Goal: Transaction & Acquisition: Purchase product/service

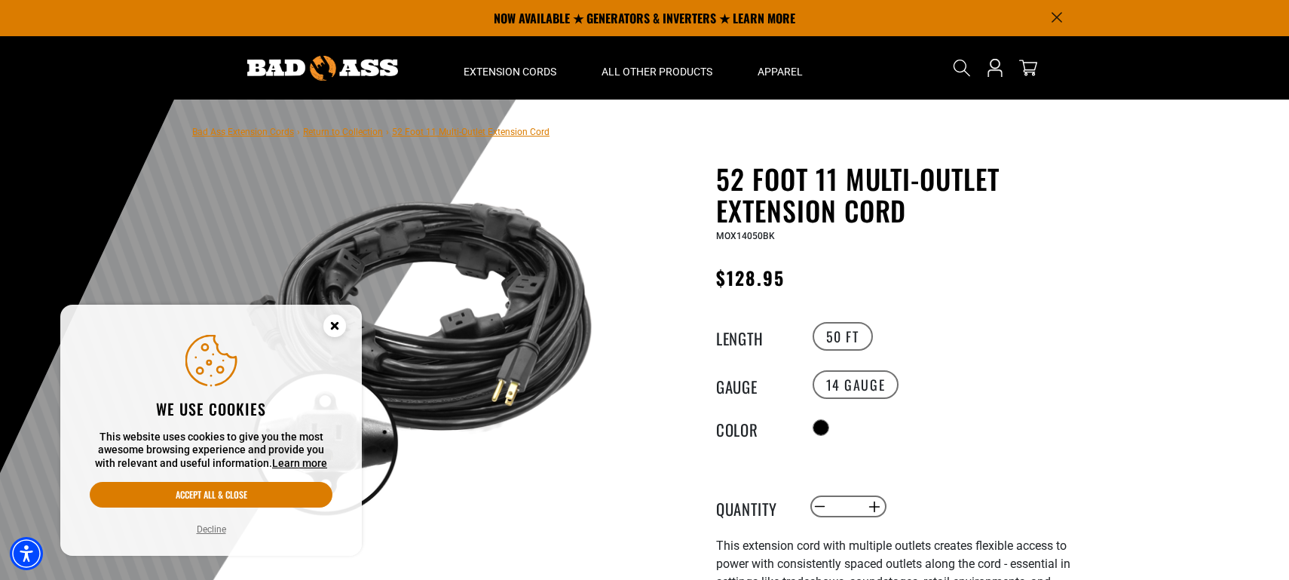
click at [370, 132] on link "Return to Collection" at bounding box center [343, 132] width 80 height 11
click at [347, 131] on link "Return to Collection" at bounding box center [343, 132] width 80 height 11
click at [333, 322] on circle "Close this option" at bounding box center [334, 325] width 23 height 23
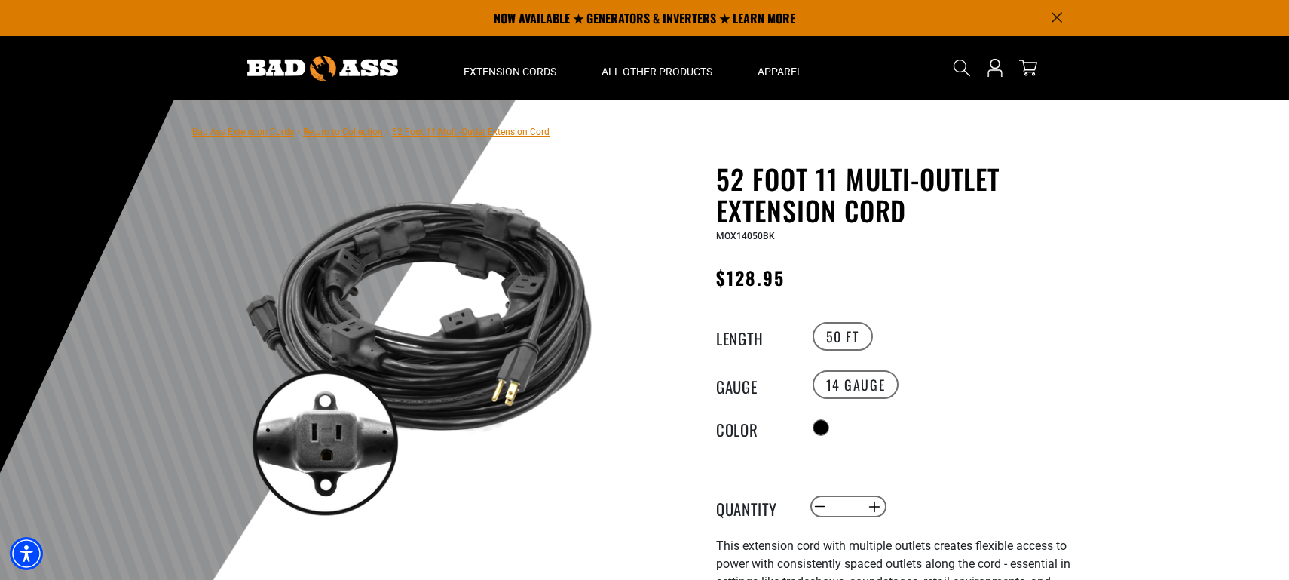
click at [346, 131] on link "Return to Collection" at bounding box center [343, 132] width 80 height 11
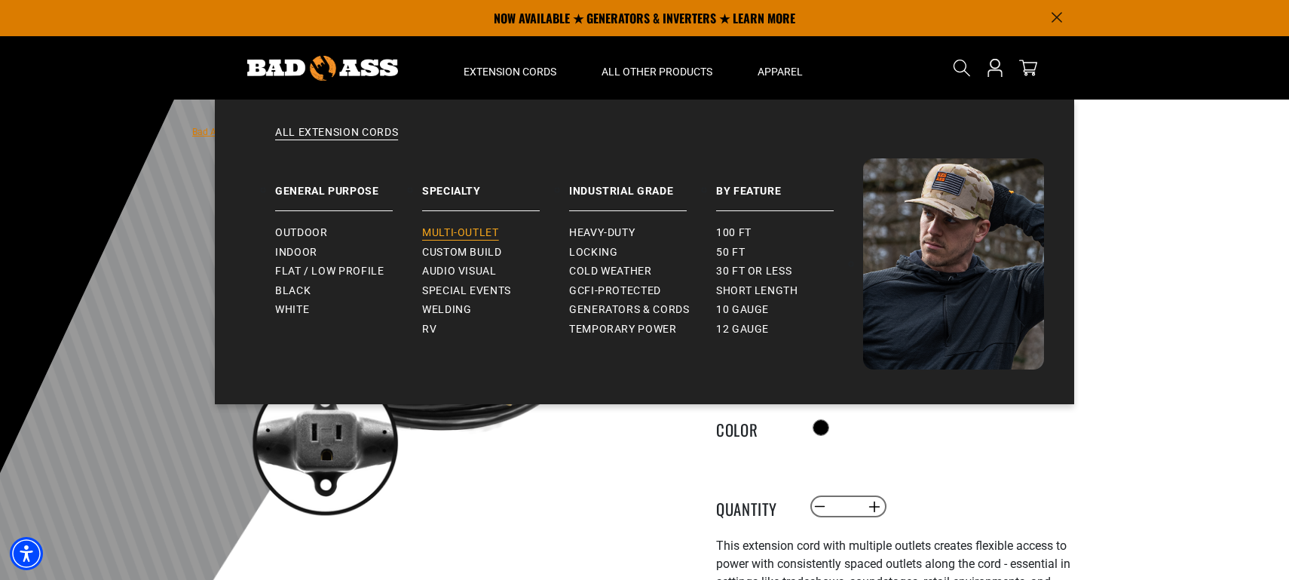
click at [477, 236] on span "Multi-Outlet" at bounding box center [460, 233] width 77 height 14
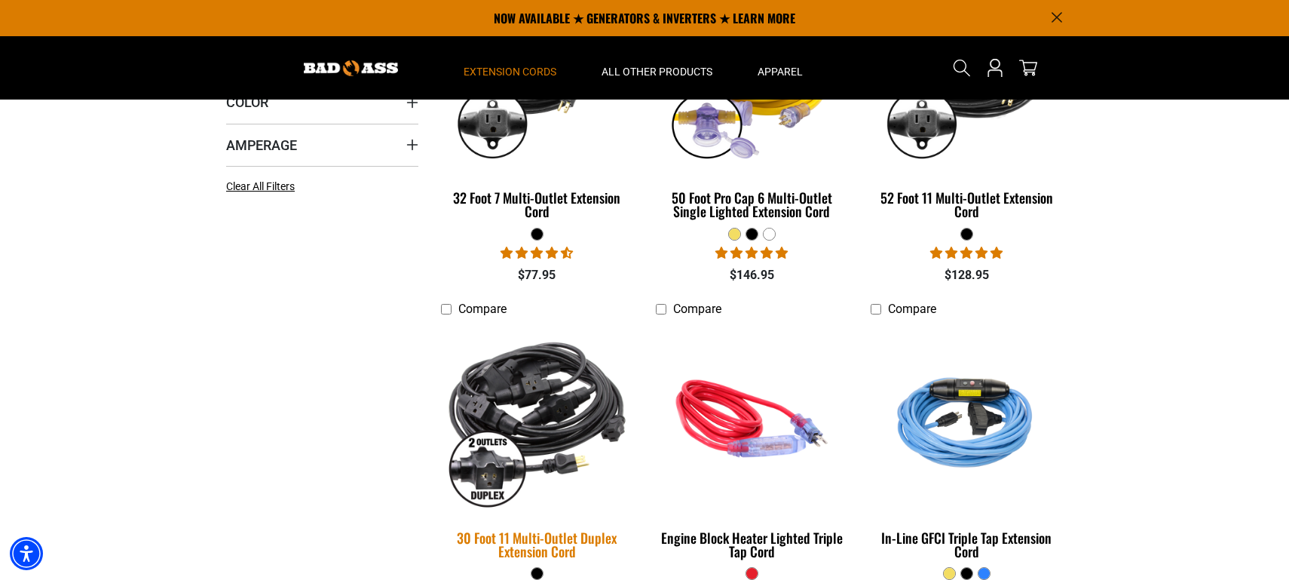
scroll to position [473, 0]
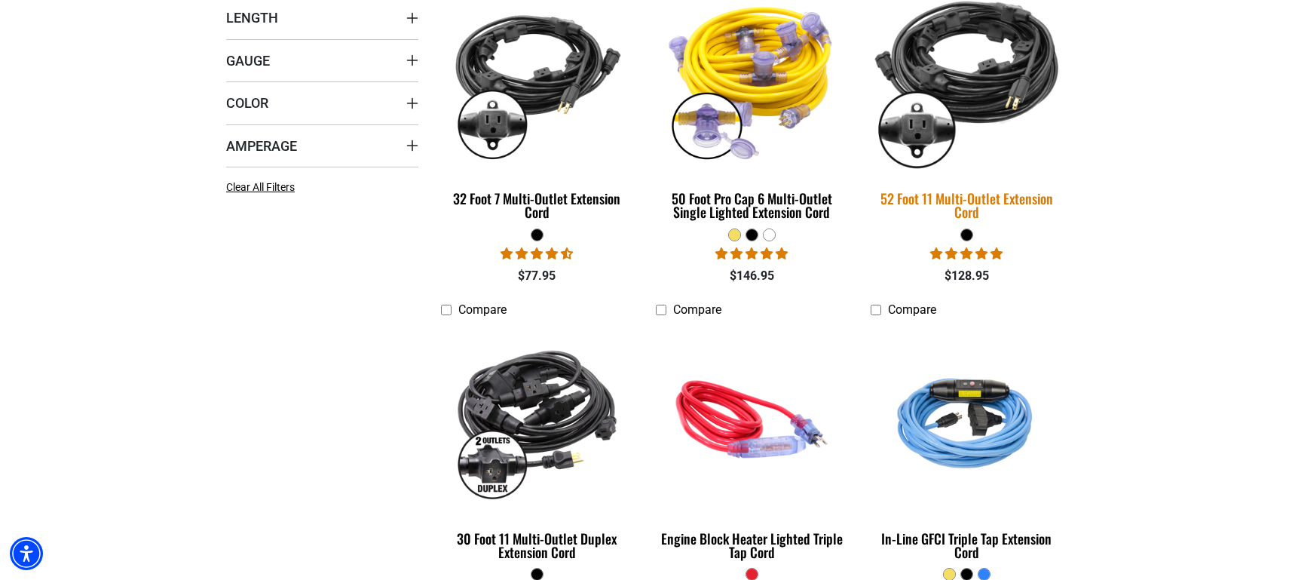
click at [917, 148] on img at bounding box center [966, 79] width 211 height 193
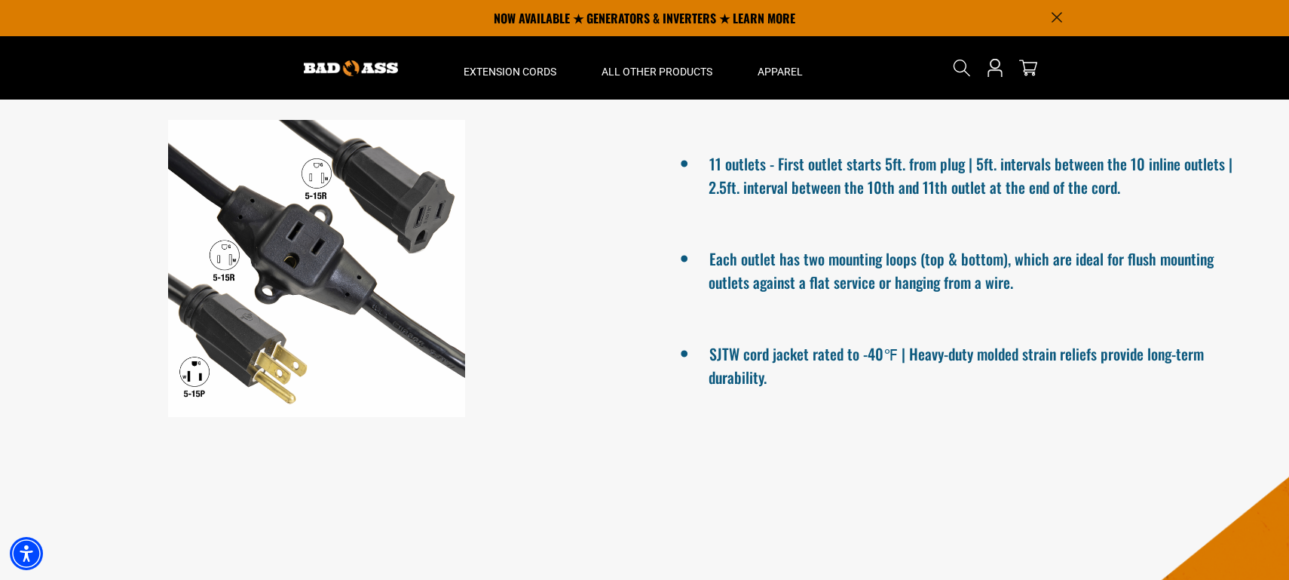
scroll to position [904, 0]
